Goal: Find specific page/section: Find specific page/section

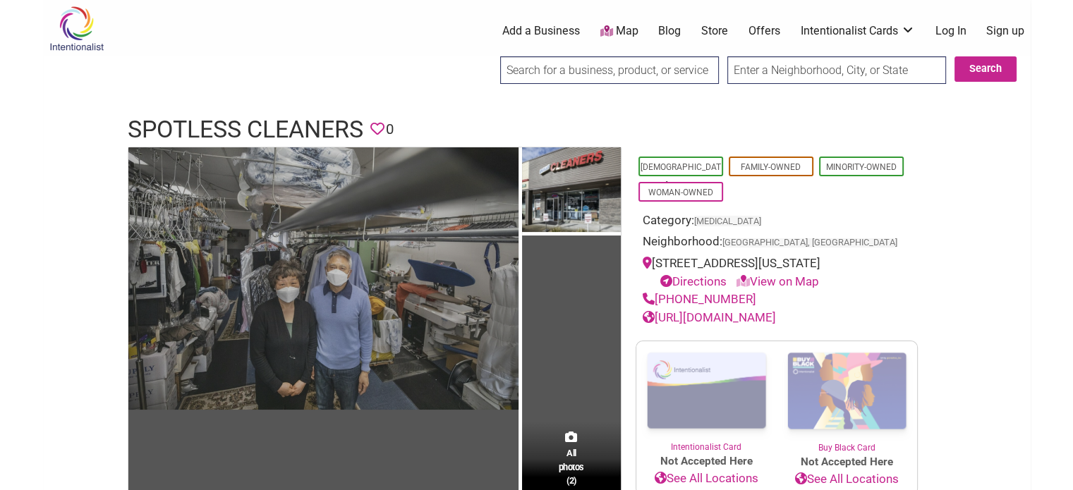
click at [330, 307] on img at bounding box center [323, 278] width 390 height 262
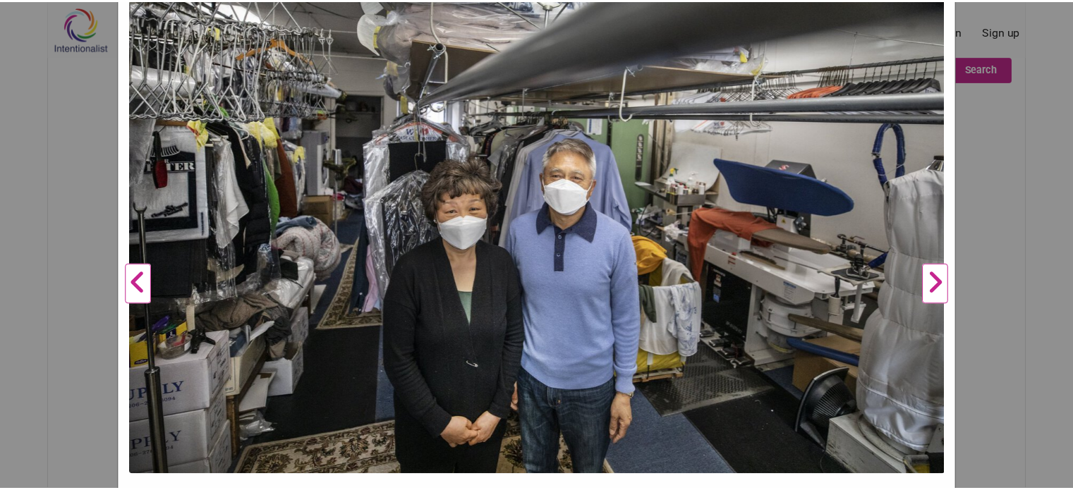
scroll to position [218, 0]
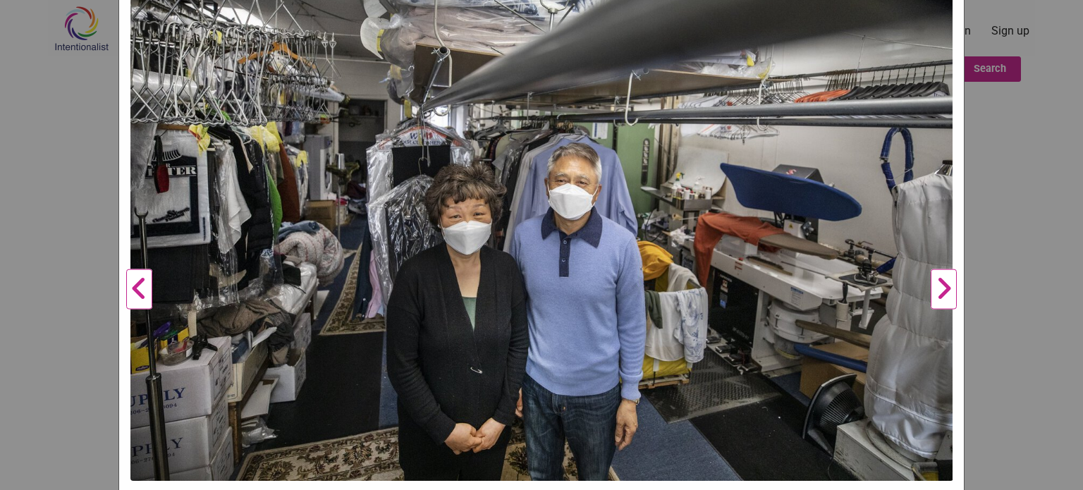
click at [934, 281] on button "Next" at bounding box center [944, 290] width 39 height 726
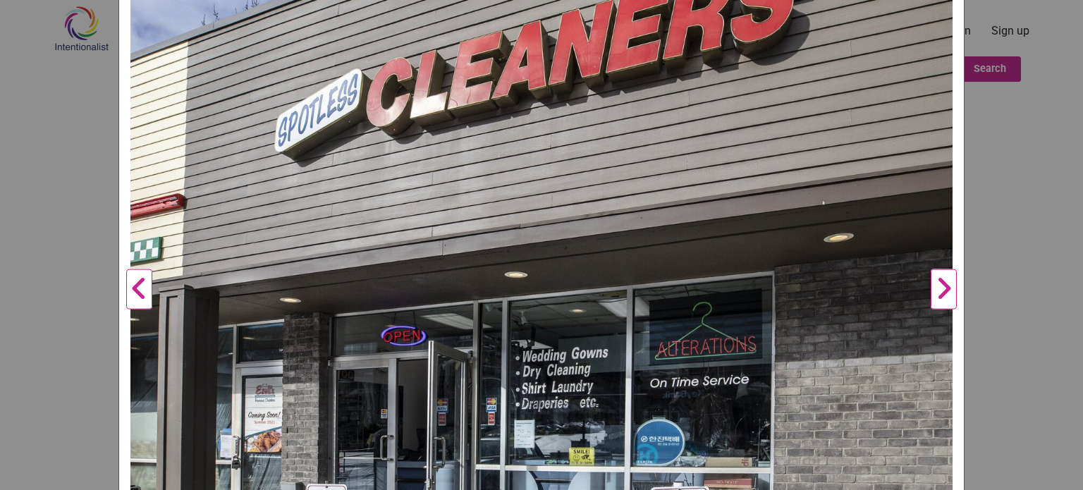
click at [934, 281] on button "Next" at bounding box center [944, 290] width 39 height 726
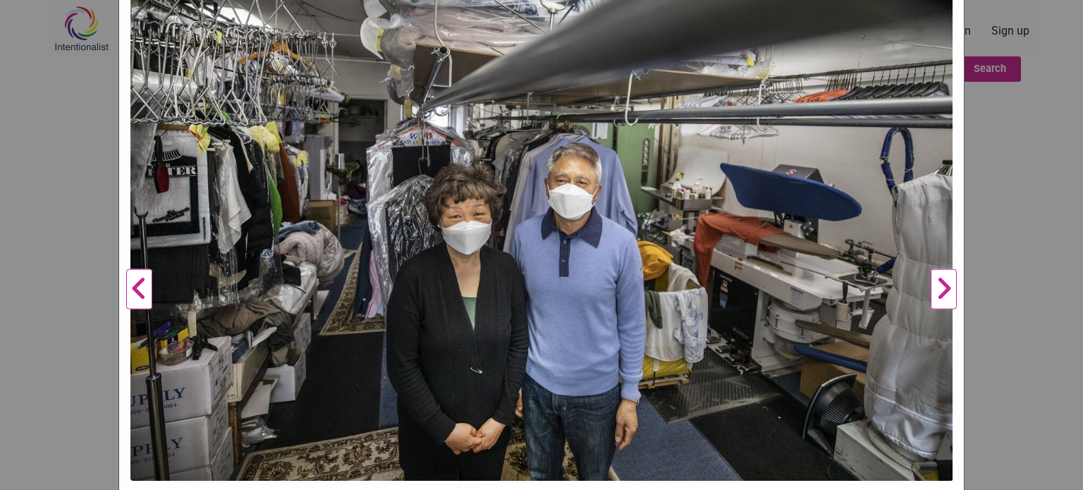
click at [934, 281] on button "Next" at bounding box center [944, 290] width 39 height 726
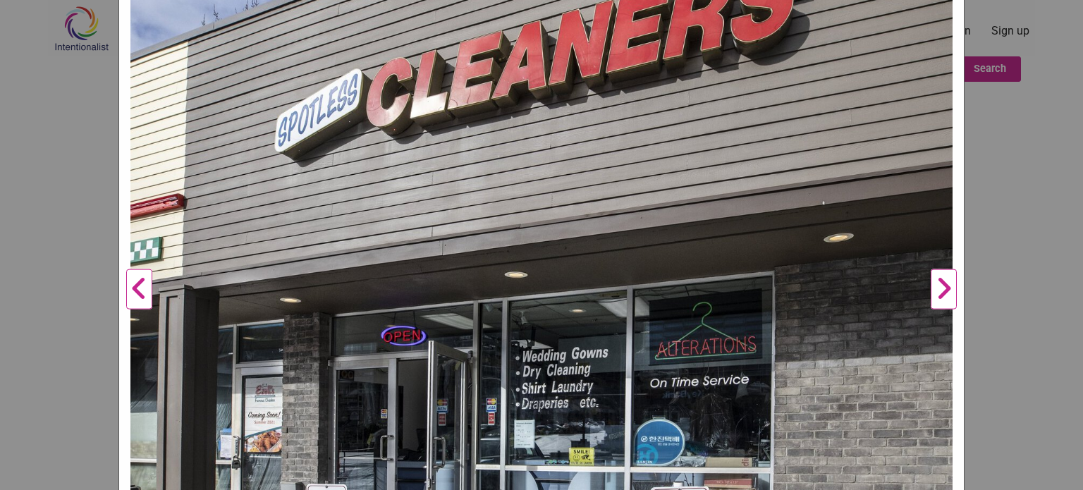
click at [1031, 188] on div "Spotless Cleaners Previous Next 1 2 ×" at bounding box center [541, 245] width 1083 height 490
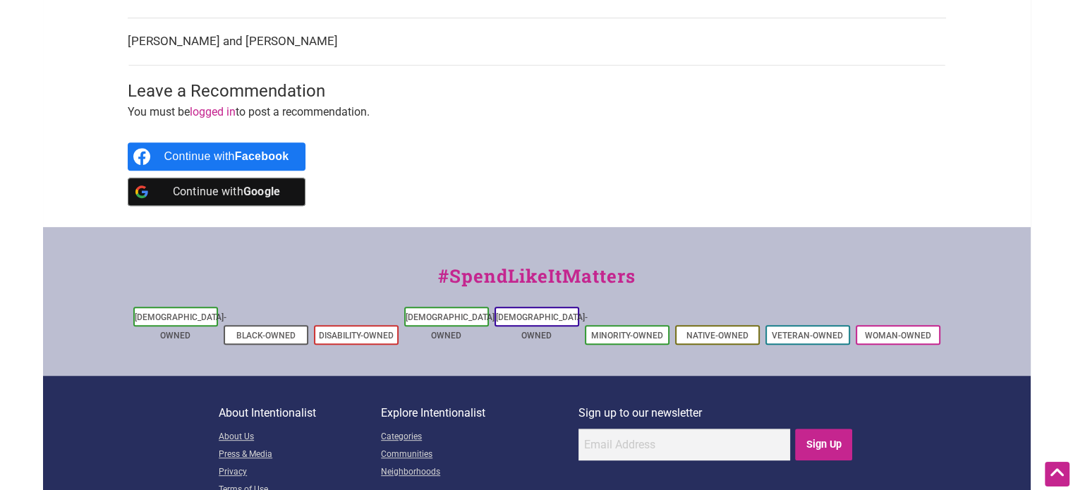
scroll to position [0, 0]
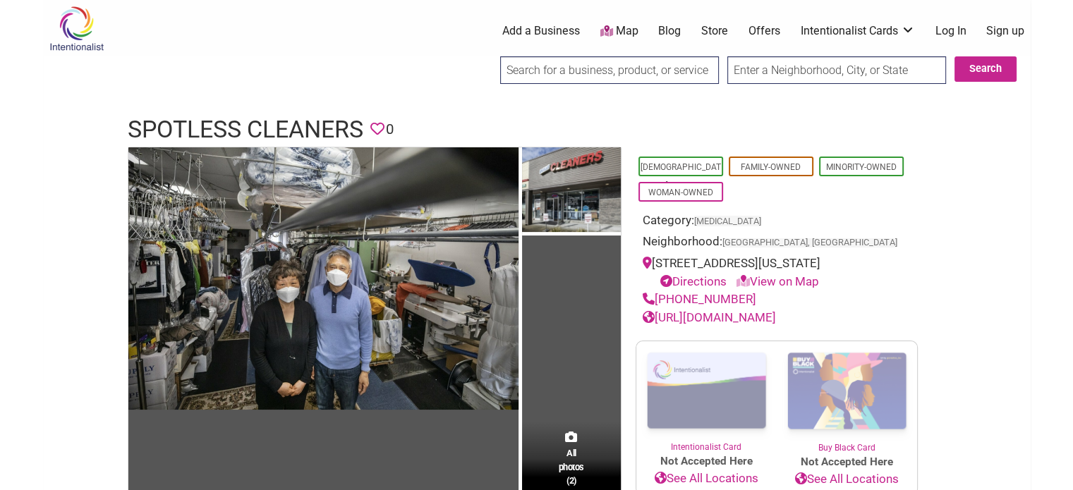
click at [85, 18] on img at bounding box center [76, 29] width 67 height 46
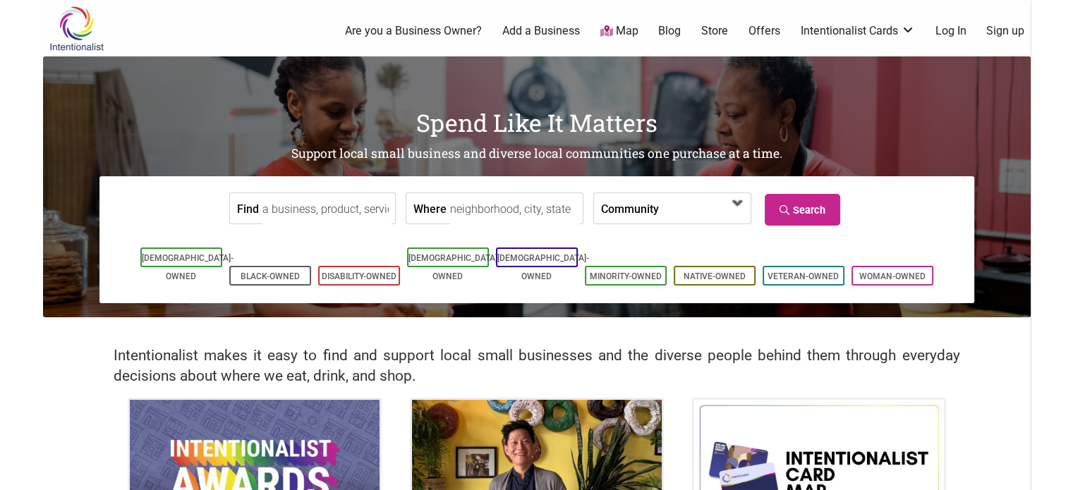
click at [736, 206] on span at bounding box center [737, 203] width 23 height 23
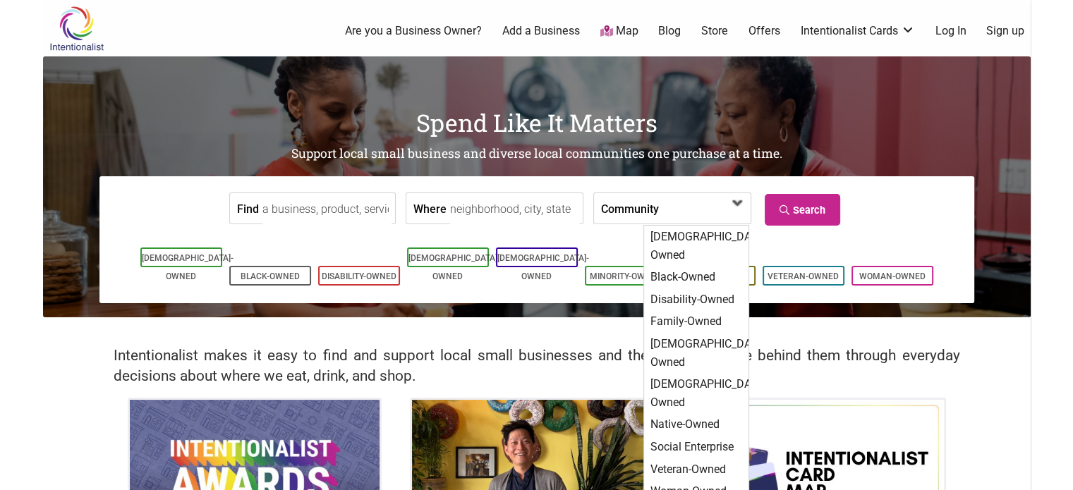
click at [736, 206] on span at bounding box center [737, 203] width 23 height 23
